Goal: Navigation & Orientation: Understand site structure

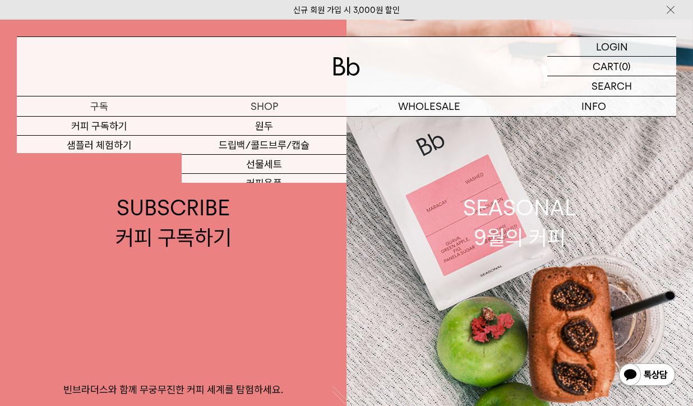
scroll to position [56, 0]
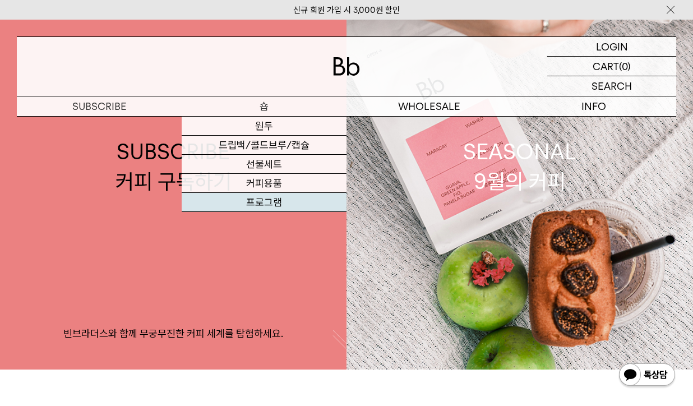
click at [280, 204] on link "프로그램" at bounding box center [264, 202] width 165 height 19
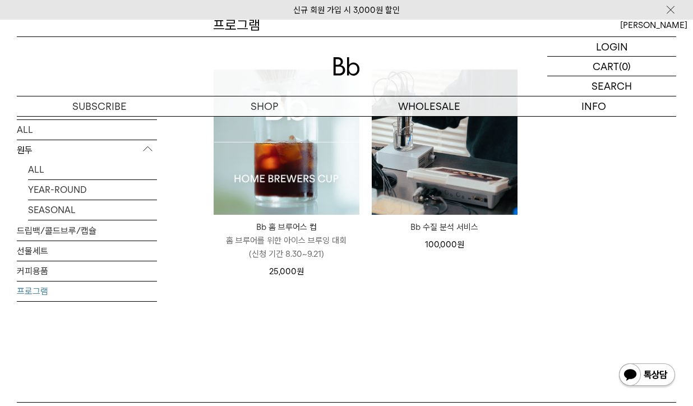
scroll to position [168, 0]
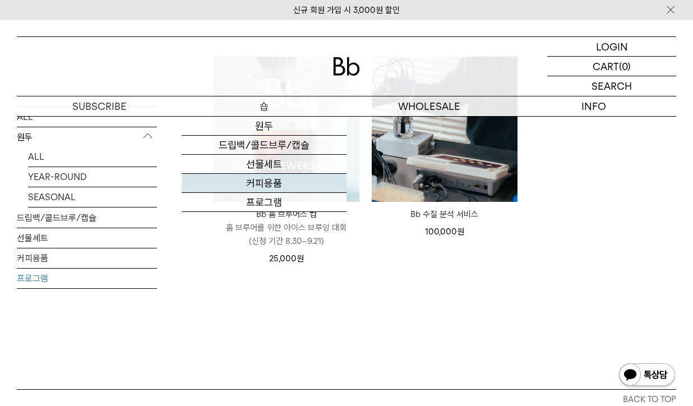
click at [276, 180] on link "커피용품" at bounding box center [264, 183] width 165 height 19
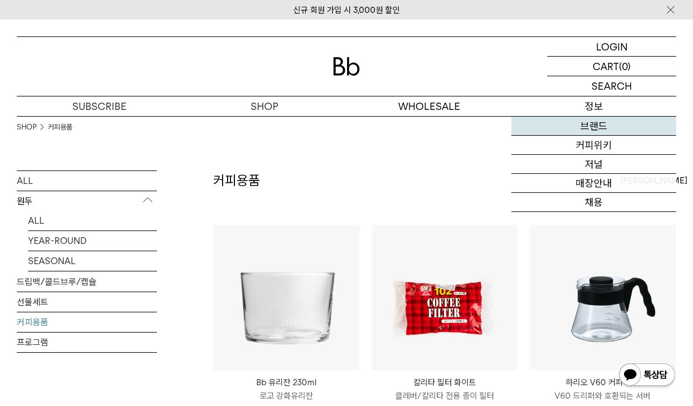
click at [596, 128] on link "브랜드" at bounding box center [593, 126] width 165 height 19
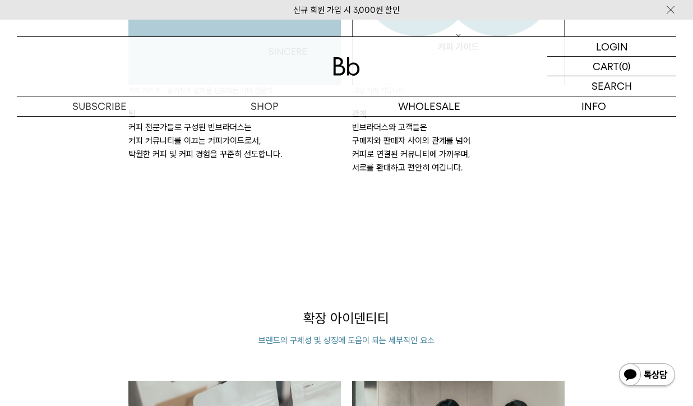
scroll to position [1514, 0]
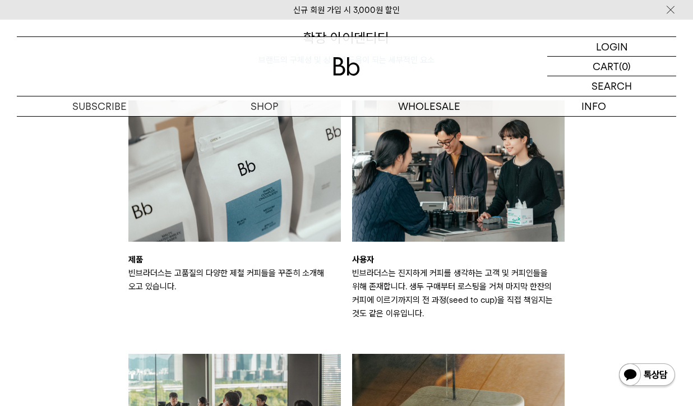
drag, startPoint x: 693, startPoint y: 196, endPoint x: 694, endPoint y: 202, distance: 6.3
click at [693, 202] on html "신규 회원 가입 시 3,000원 할인 LOGIN 로그인 LOGIN 로그인 CART 장바구니 (0) SEARCH 검색 검색폼 ** 추천상품" at bounding box center [346, 193] width 693 height 3415
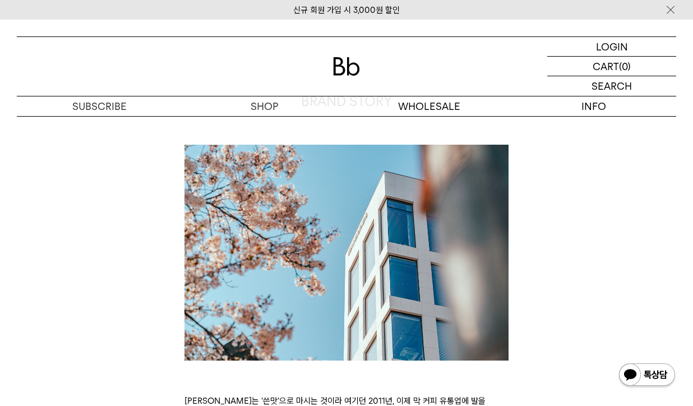
scroll to position [0, 0]
